Goal: Task Accomplishment & Management: Use online tool/utility

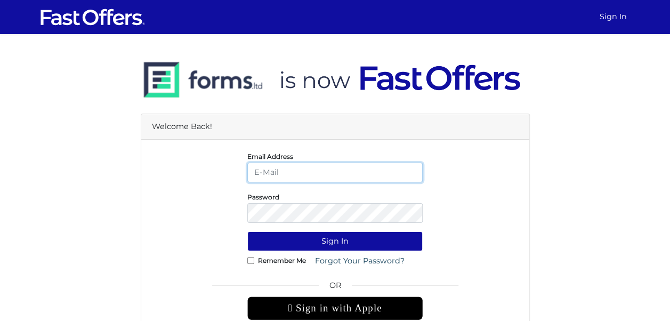
click at [355, 165] on input "email" at bounding box center [334, 173] width 175 height 20
type input "[EMAIL_ADDRESS][DOMAIN_NAME]"
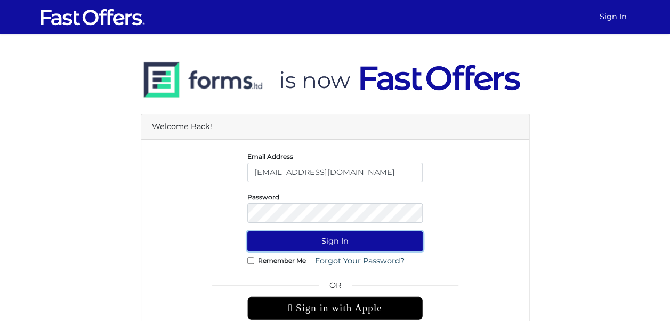
click at [332, 243] on button "Sign In" at bounding box center [334, 241] width 175 height 20
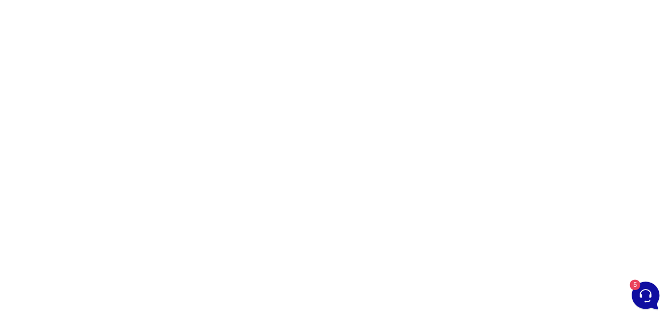
scroll to position [216, 0]
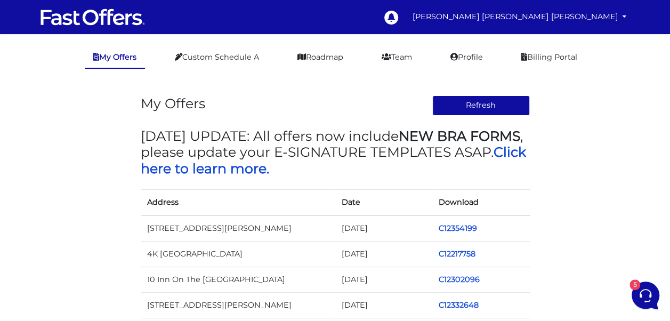
click at [458, 222] on td "C12354199" at bounding box center [481, 228] width 98 height 26
click at [464, 231] on link "C12354199" at bounding box center [458, 228] width 38 height 10
